Goal: Find specific page/section: Find specific page/section

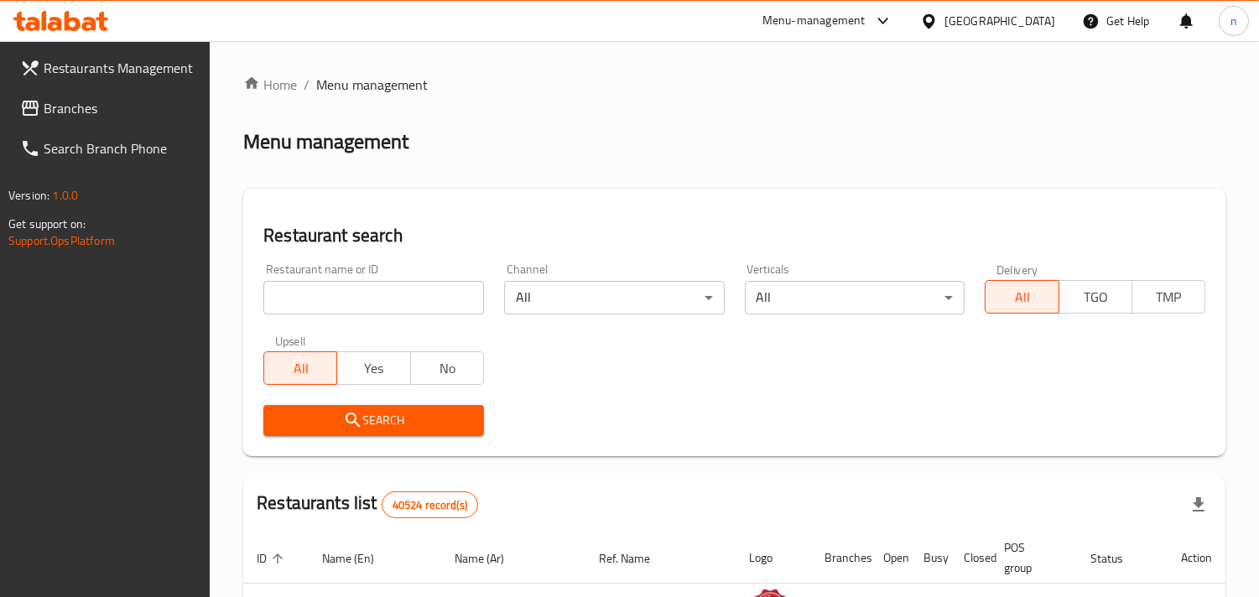
click at [934, 20] on icon at bounding box center [928, 20] width 12 height 14
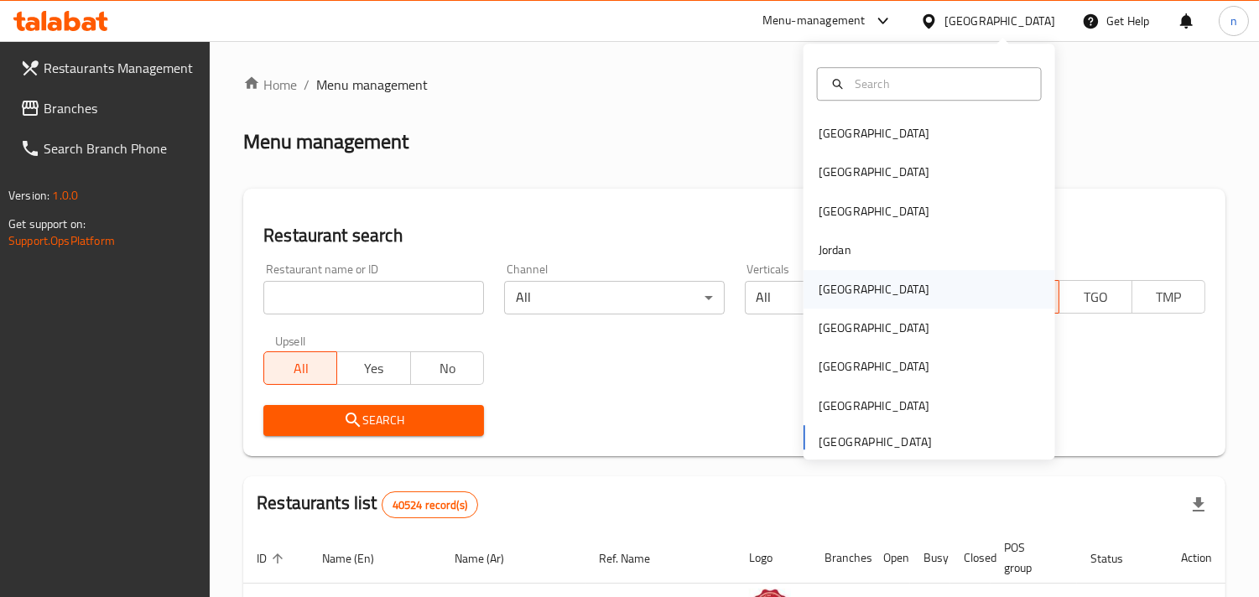
click at [834, 287] on div "[GEOGRAPHIC_DATA]" at bounding box center [873, 289] width 111 height 18
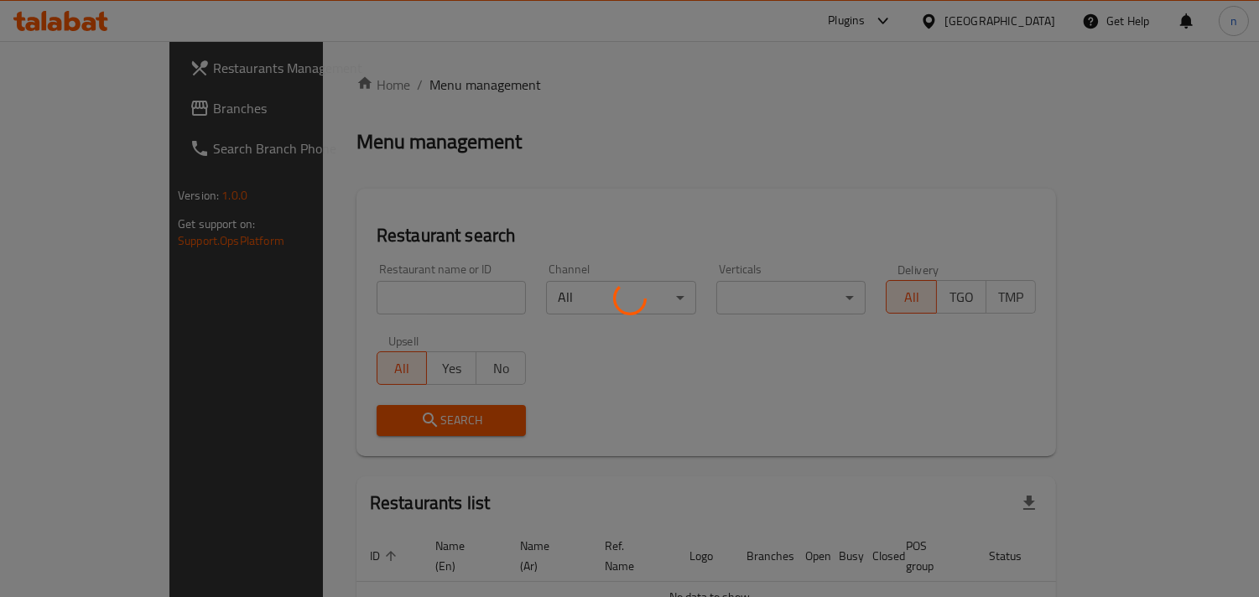
click at [76, 115] on div at bounding box center [629, 298] width 1259 height 597
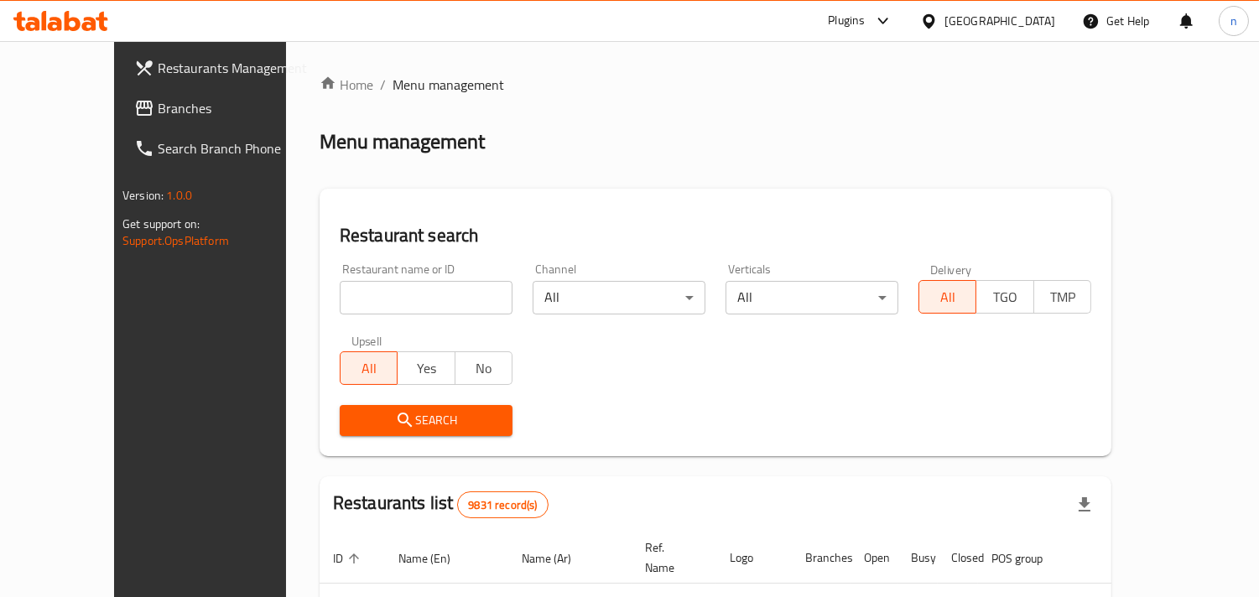
click at [158, 112] on span "Branches" at bounding box center [234, 108] width 153 height 20
